Goal: Communication & Community: Ask a question

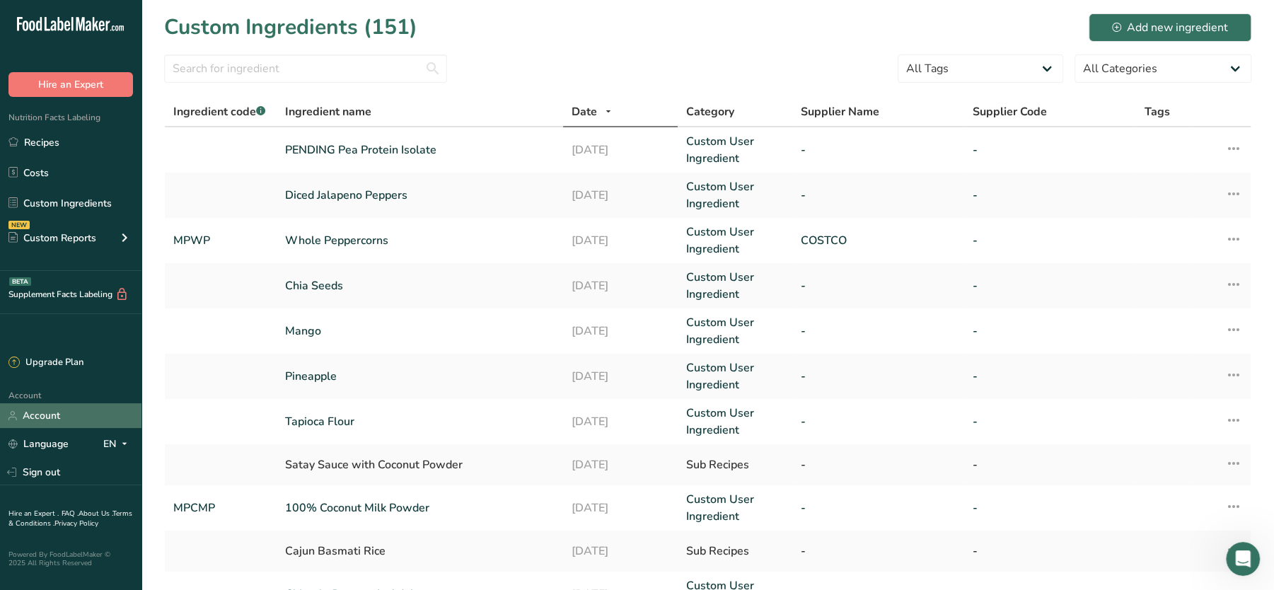
scroll to position [833, 0]
click at [51, 410] on link "Account" at bounding box center [70, 415] width 141 height 25
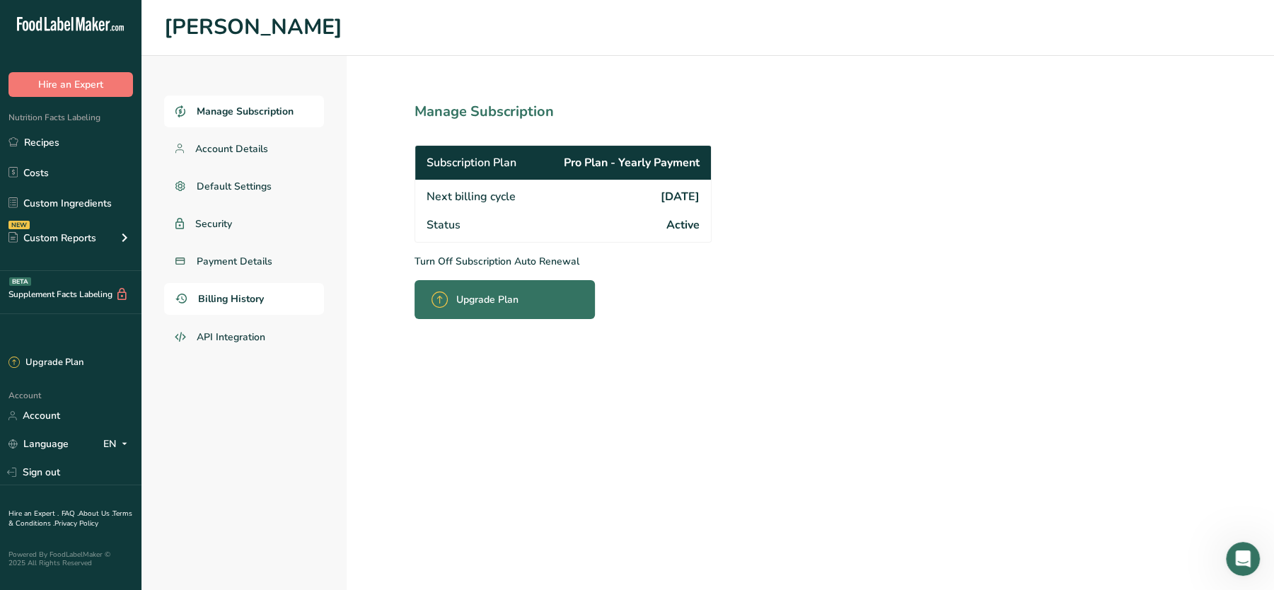
click at [223, 304] on span "Billing History" at bounding box center [231, 298] width 66 height 15
click at [226, 303] on span "Billing History" at bounding box center [231, 298] width 66 height 15
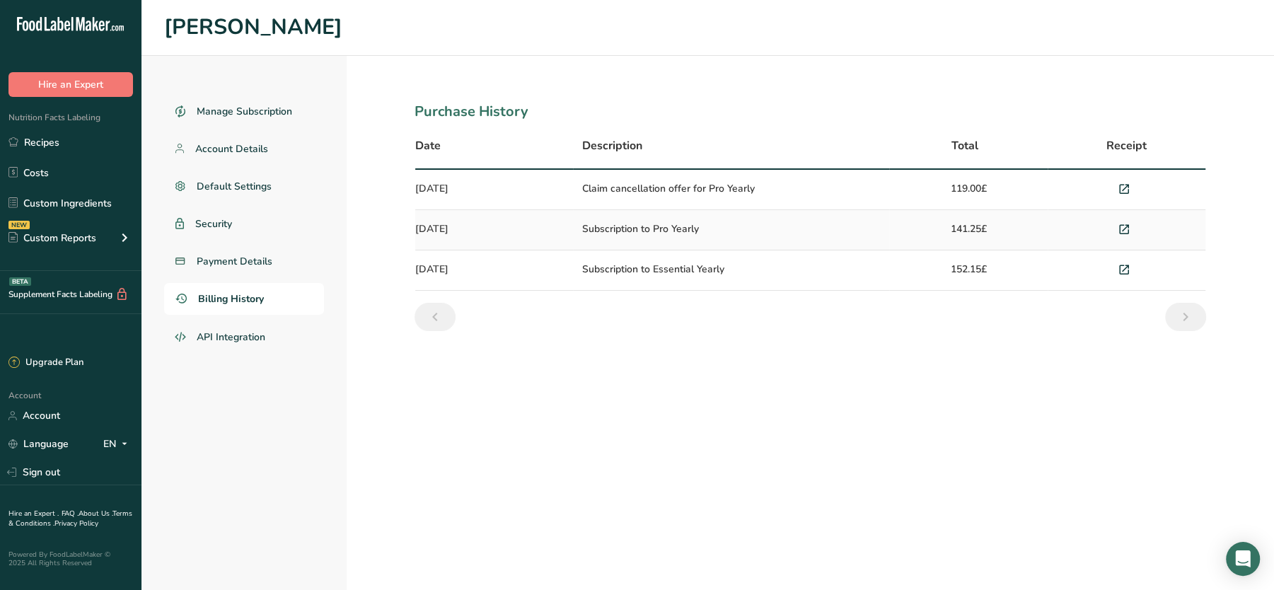
drag, startPoint x: 611, startPoint y: 229, endPoint x: 715, endPoint y: 226, distance: 104.8
click at [715, 226] on td "Subscription to Pro Yearly" at bounding box center [731, 230] width 316 height 40
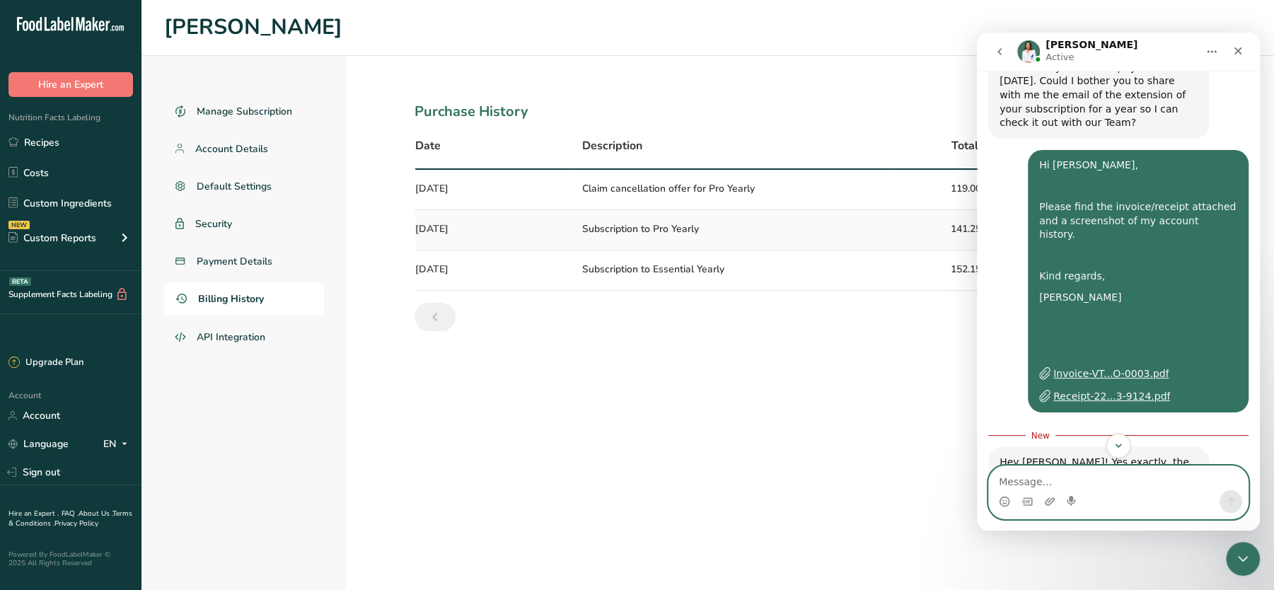
scroll to position [960, 0]
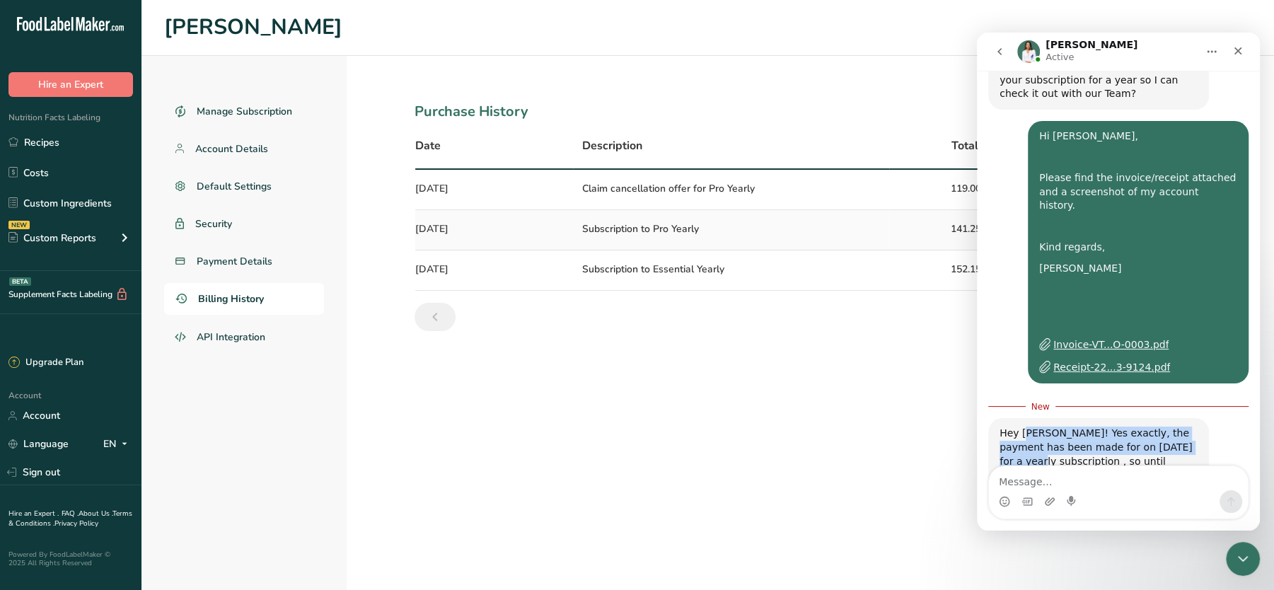
drag, startPoint x: 1023, startPoint y: 394, endPoint x: 1188, endPoint y: 412, distance: 165.8
click at [1188, 427] on div "Hey [PERSON_NAME]! Yes exactly, the payment has been made for on [DATE] for a y…" at bounding box center [1099, 454] width 198 height 55
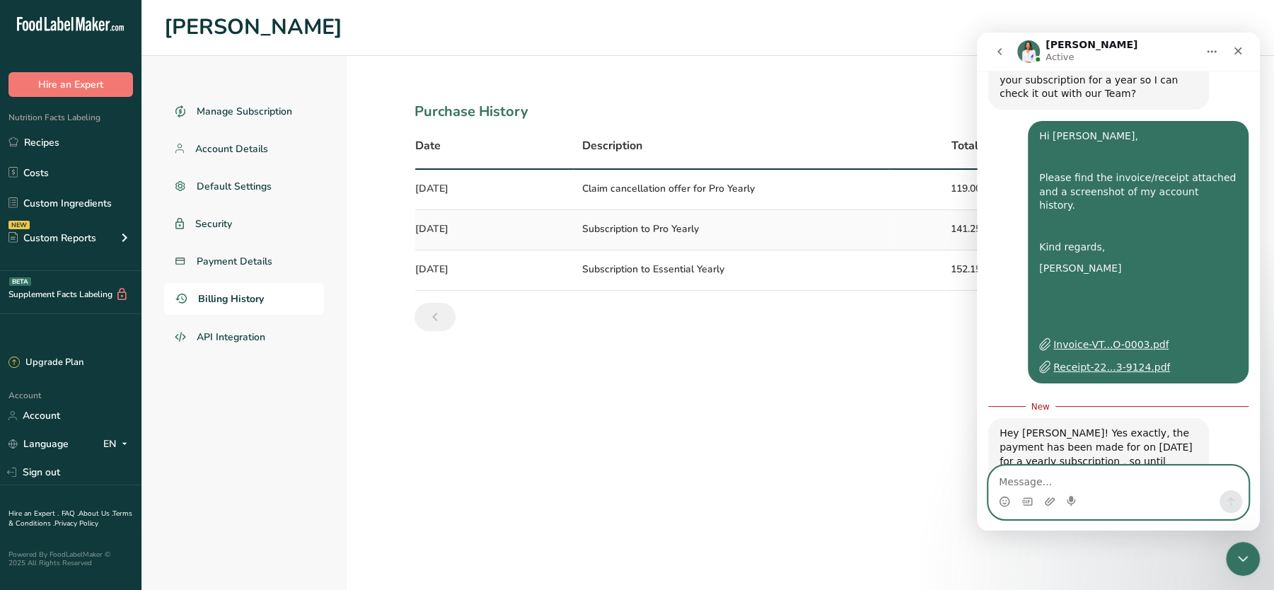
drag, startPoint x: 1188, startPoint y: 412, endPoint x: 1094, endPoint y: 470, distance: 110.5
click at [1094, 469] on textarea "Message…" at bounding box center [1118, 478] width 259 height 24
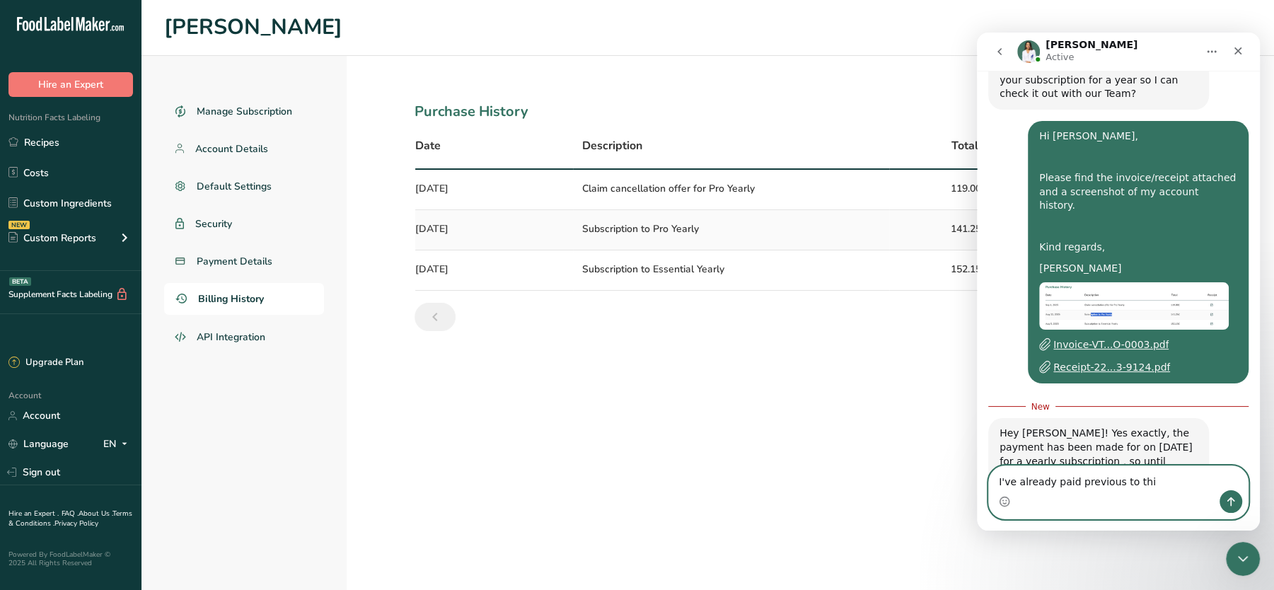
type textarea "I've already paid previous to this"
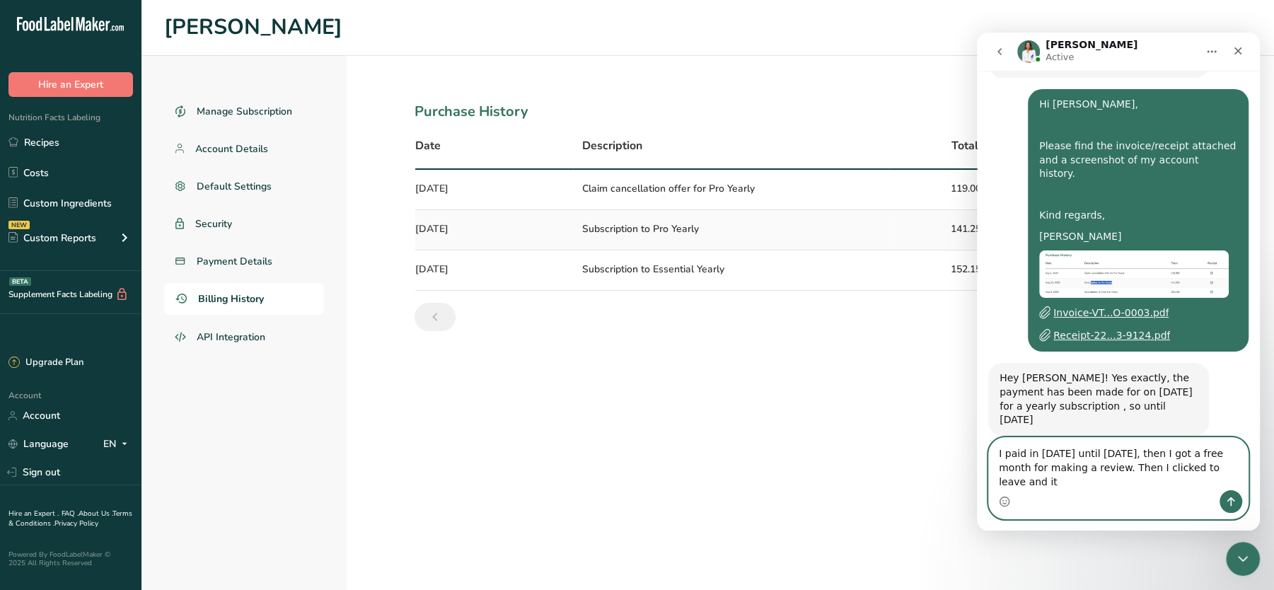
scroll to position [1007, 0]
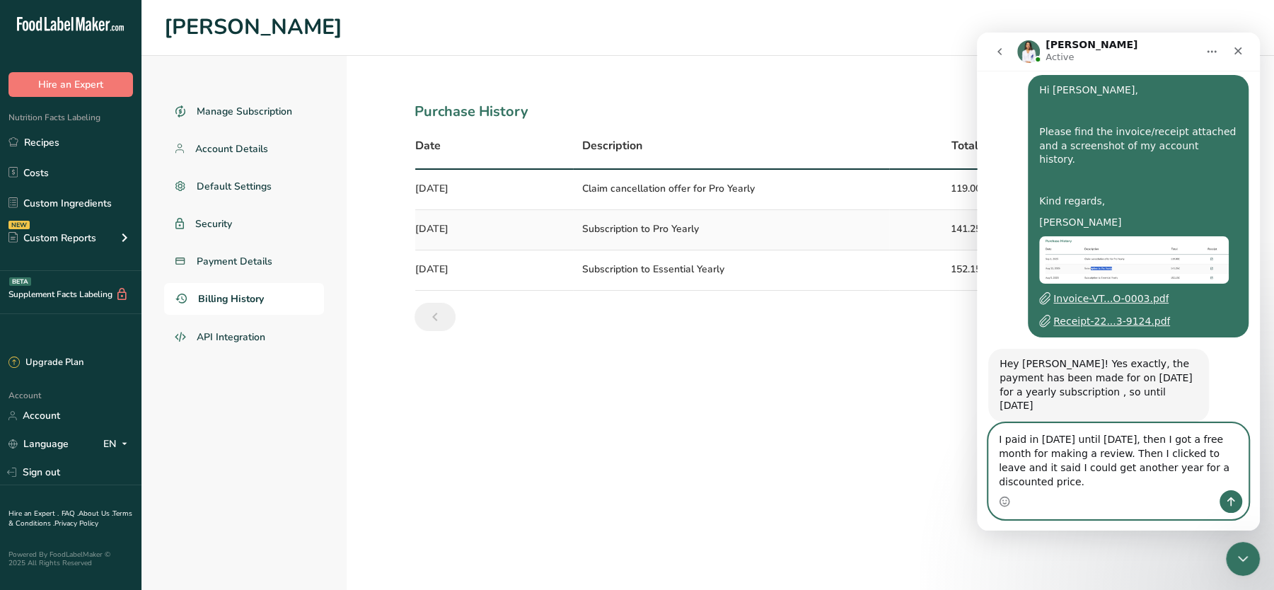
type textarea "I paid in [DATE] until [DATE], then I got a free month for making a review. The…"
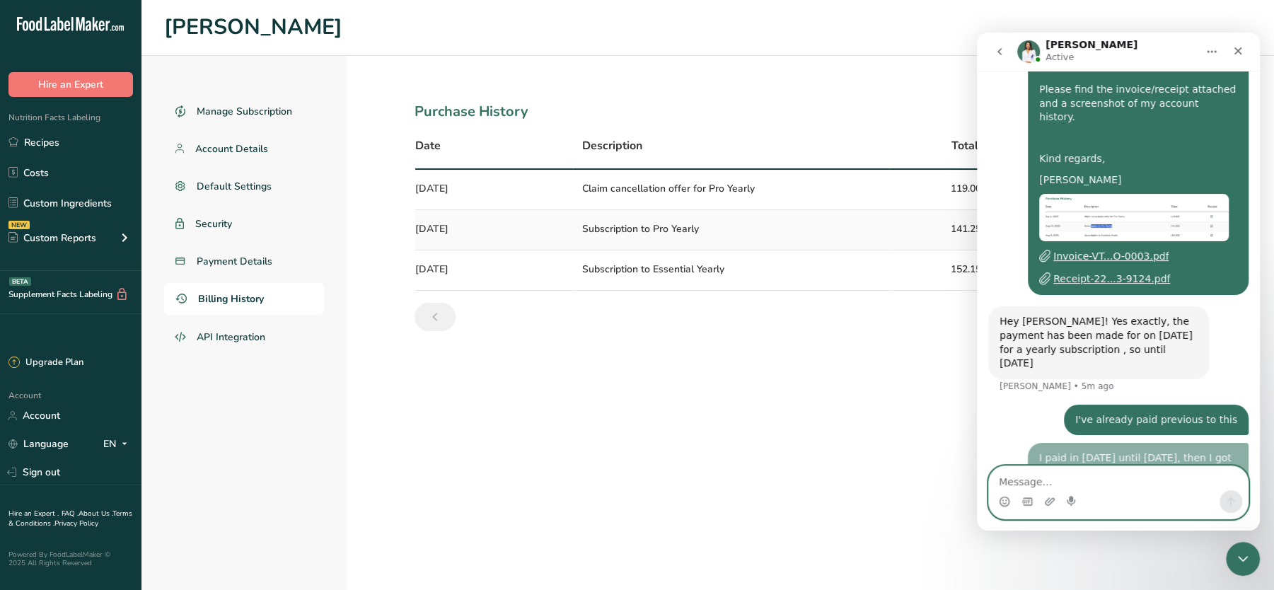
scroll to position [1052, 0]
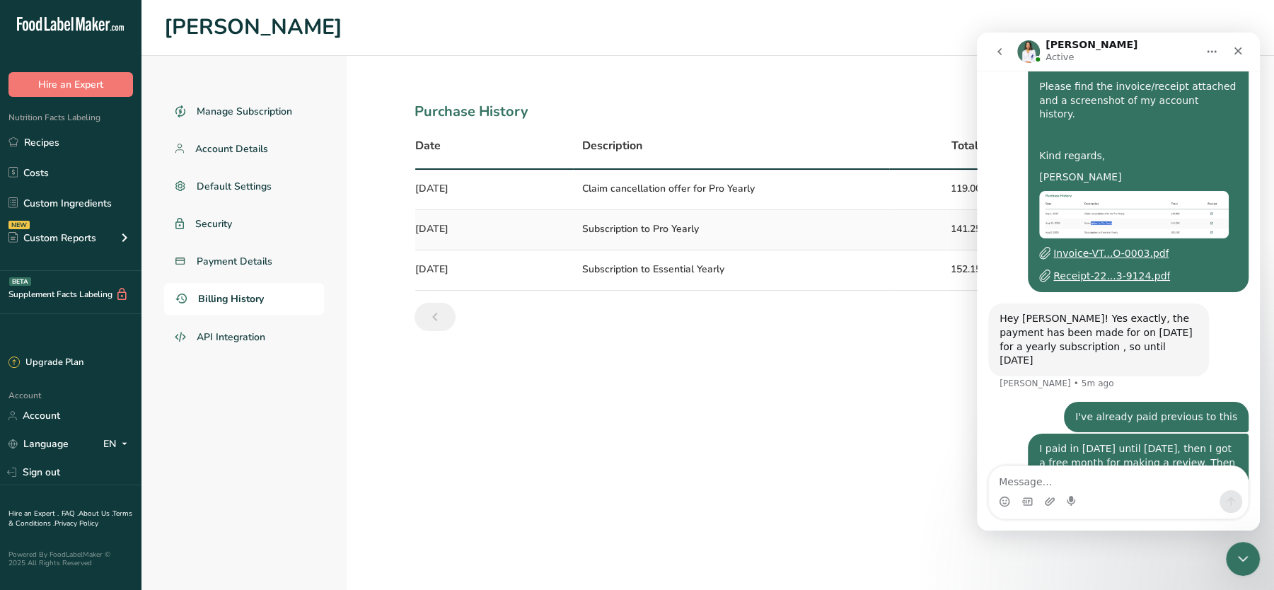
click at [722, 373] on section "Purchase History Date Description Total Receipt [DATE] Claim cancellation offer…" at bounding box center [810, 323] width 927 height 534
click at [1080, 478] on textarea "Message…" at bounding box center [1118, 478] width 259 height 24
click at [947, 30] on h1 "[PERSON_NAME]" at bounding box center [707, 27] width 1087 height 33
click at [1240, 45] on div "Close" at bounding box center [1237, 50] width 25 height 25
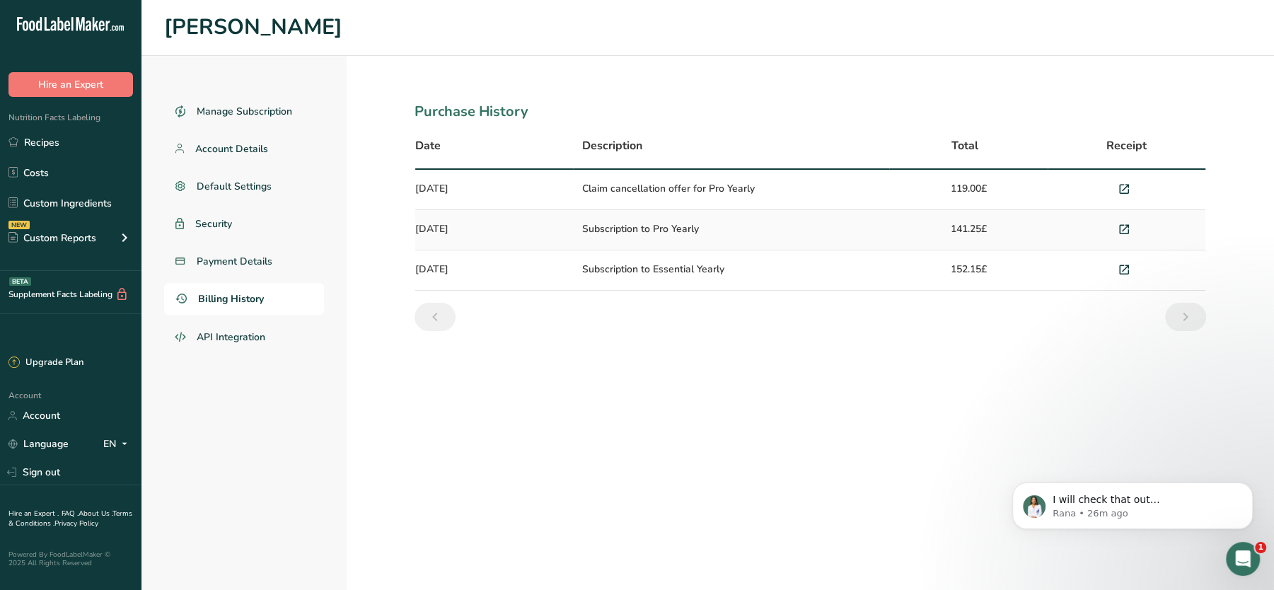
scroll to position [1122, 0]
click at [1149, 510] on p "Rana • 26m ago" at bounding box center [1144, 513] width 183 height 13
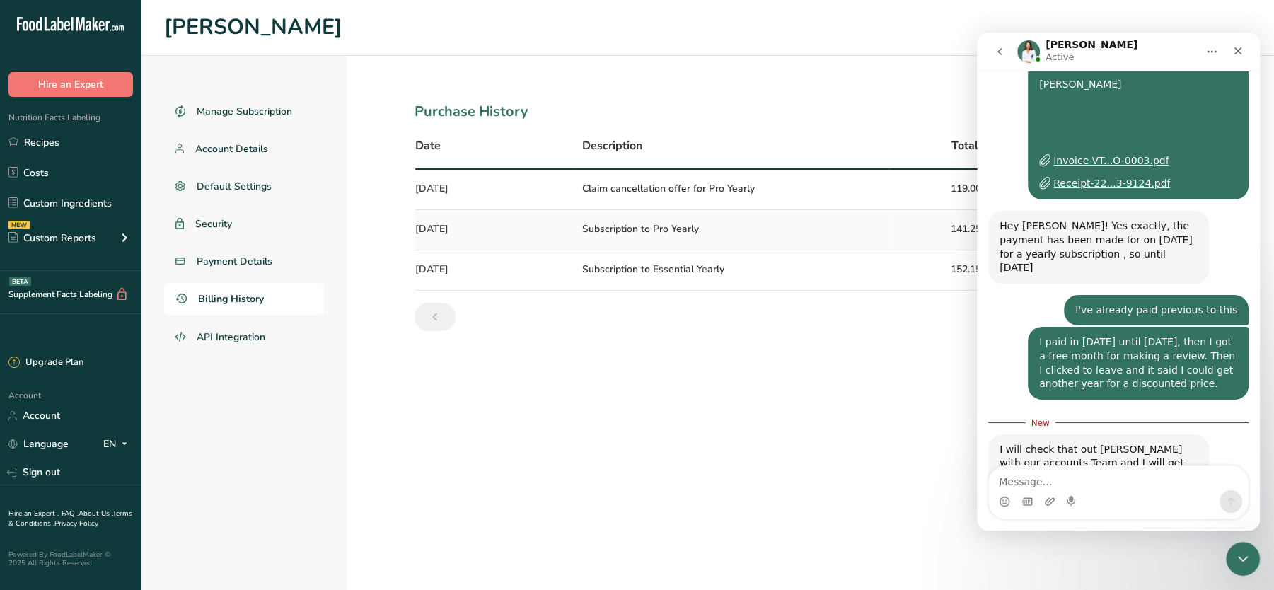
scroll to position [1146, 0]
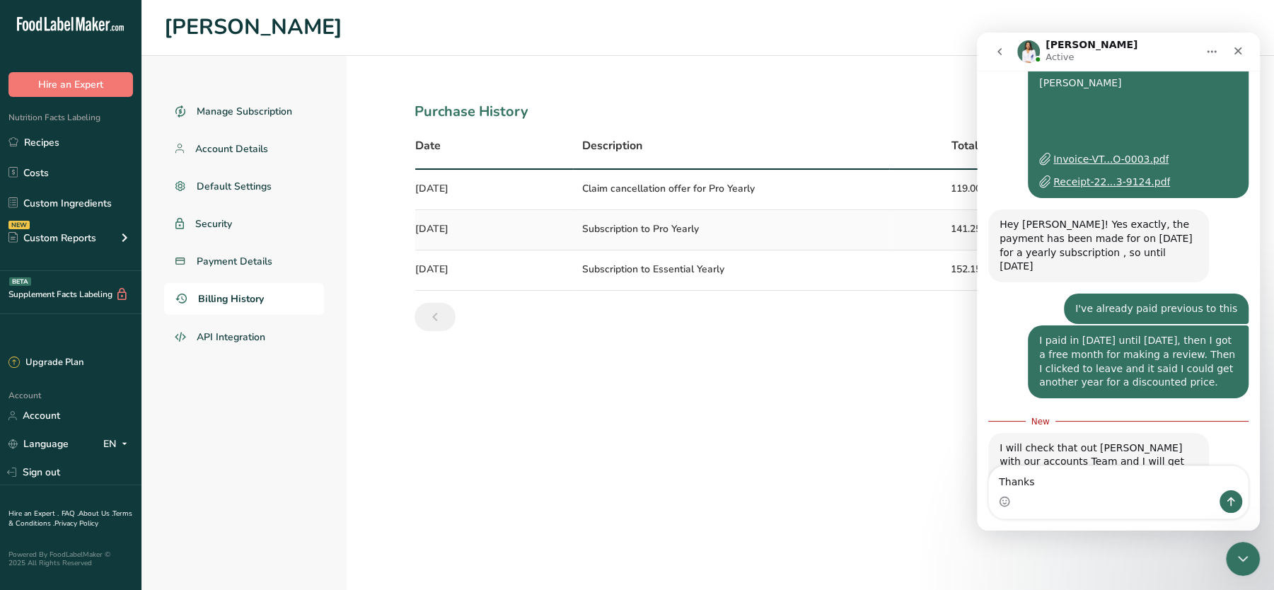
type textarea "Thanks."
